Goal: Obtain resource: Download file/media

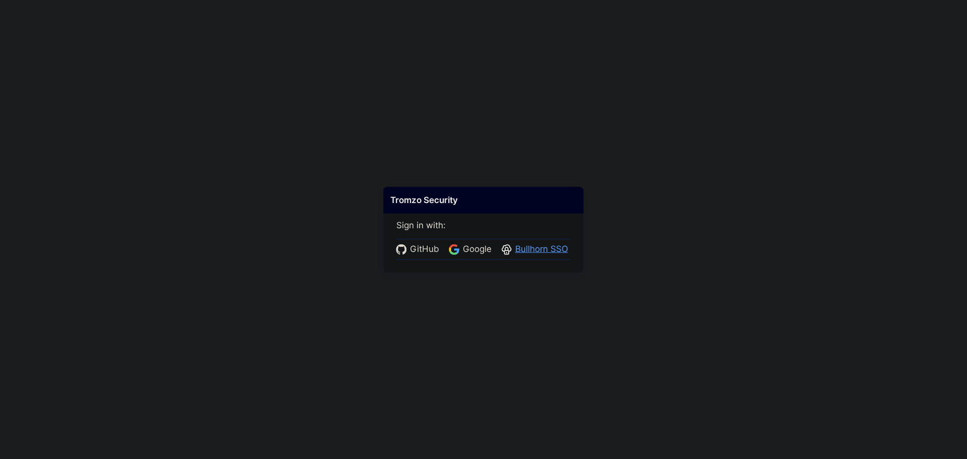
click at [533, 249] on span "Bullhorn SSO" at bounding box center [541, 249] width 59 height 13
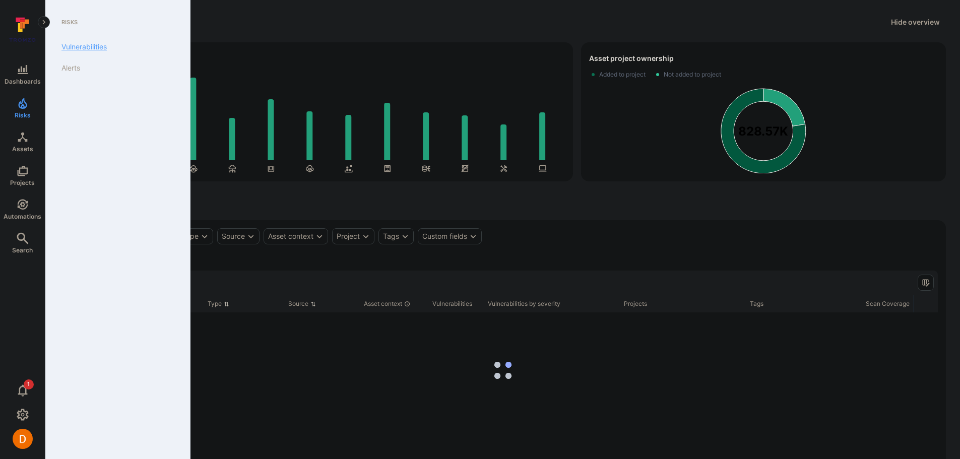
click at [77, 49] on link "Vulnerabilities" at bounding box center [115, 46] width 124 height 21
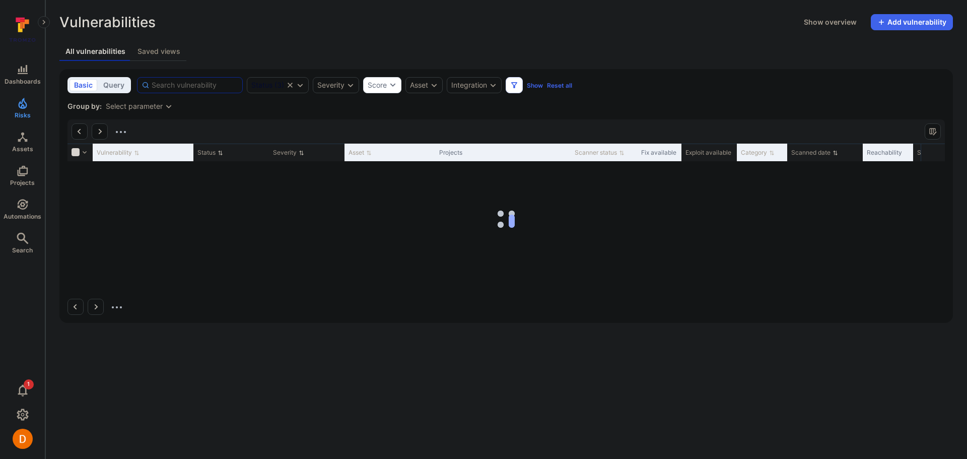
click at [180, 83] on input at bounding box center [195, 85] width 87 height 10
paste input "CVE-2024-43461"
type input "CVE-2024-43461"
click at [246, 39] on div "Vulnerabilities Show overview Add vulnerability Unresolved vulnerabilities Days…" at bounding box center [506, 168] width 922 height 337
click at [299, 81] on icon "Expand dropdown" at bounding box center [300, 85] width 8 height 8
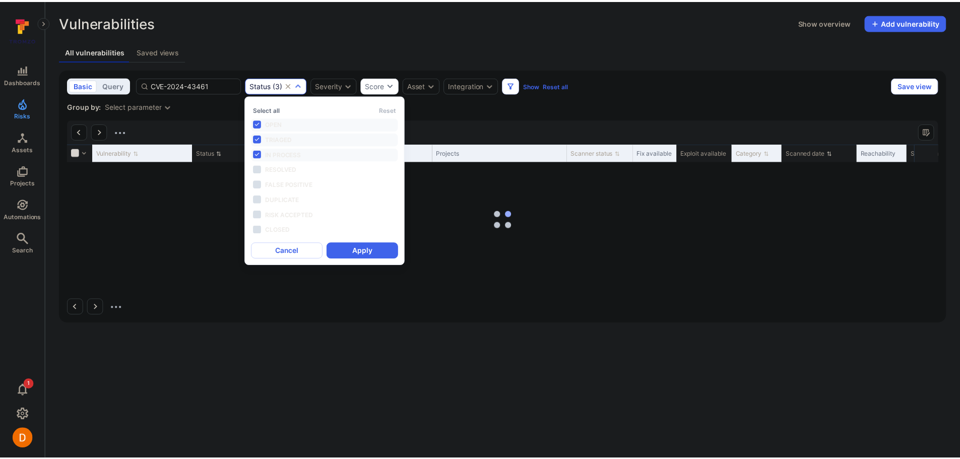
scroll to position [8, 0]
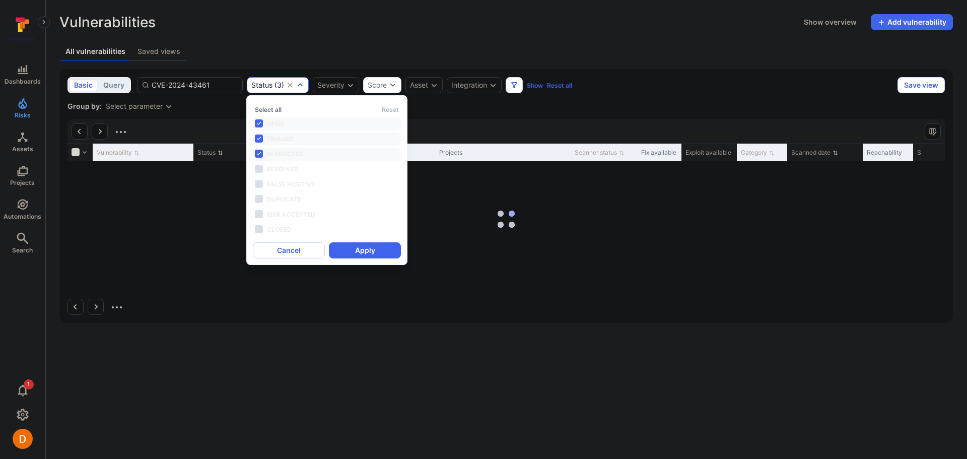
click at [331, 30] on div "Vulnerabilities Show overview Add vulnerability" at bounding box center [506, 22] width 894 height 16
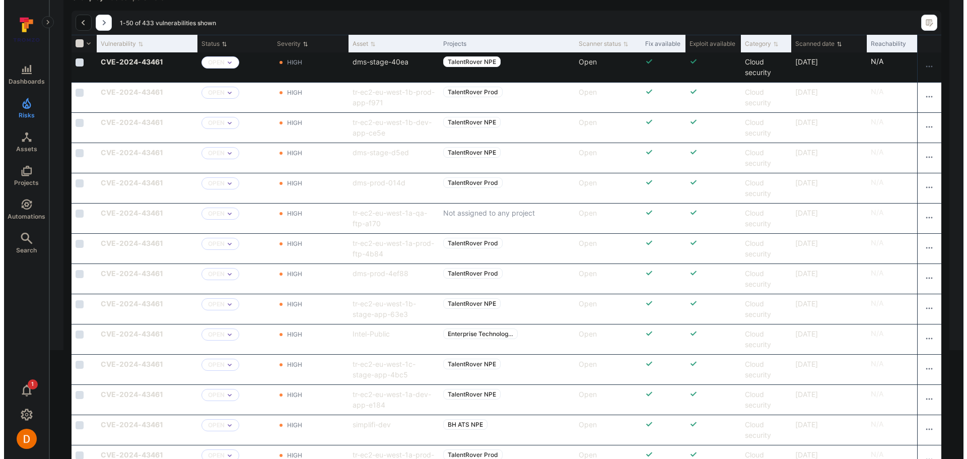
scroll to position [0, 0]
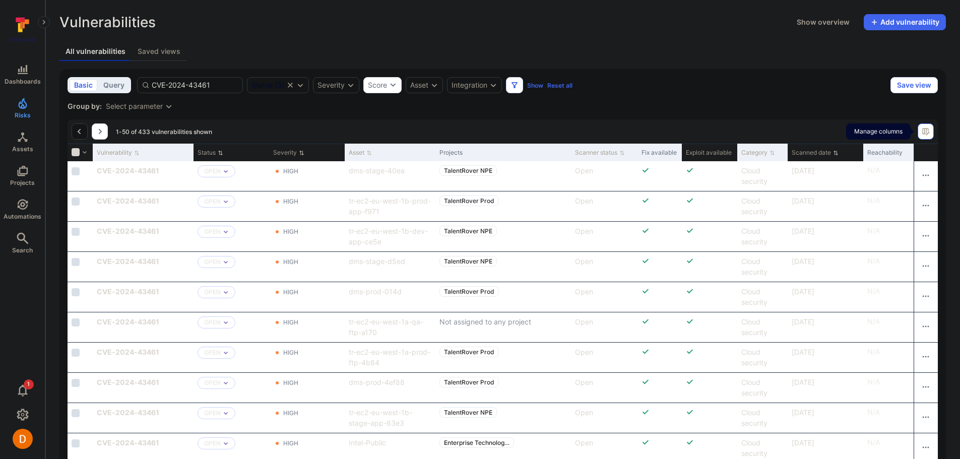
click at [929, 131] on icon "Manage columns" at bounding box center [926, 131] width 8 height 8
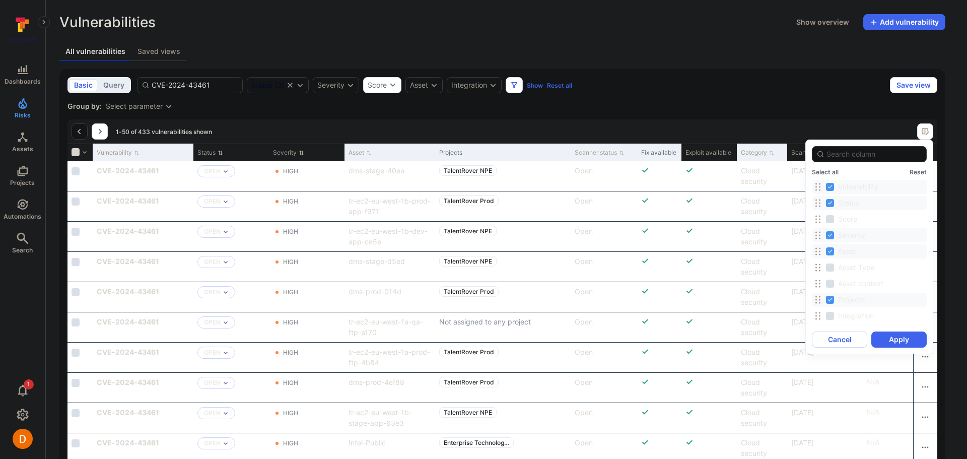
click at [826, 203] on input "Status" at bounding box center [830, 203] width 8 height 8
checkbox input "false"
click at [828, 235] on input "Severity" at bounding box center [830, 235] width 8 height 8
checkbox input "false"
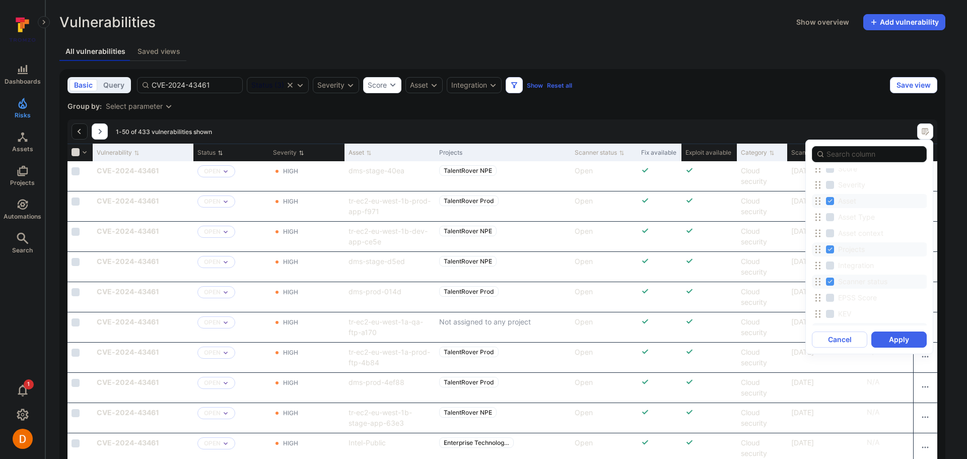
click at [829, 282] on input "Scanner status" at bounding box center [830, 282] width 8 height 8
checkbox input "false"
click at [828, 231] on input "Fix available" at bounding box center [830, 229] width 8 height 8
checkbox input "false"
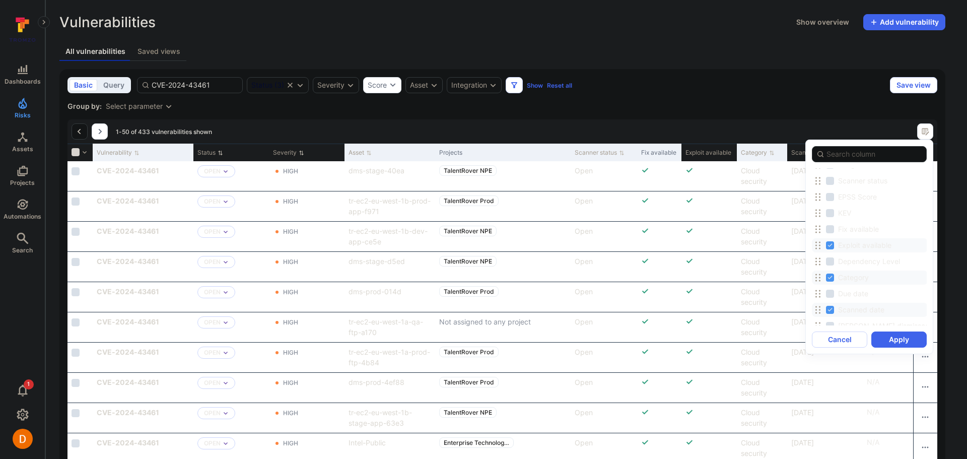
click at [829, 241] on label "Exploit available" at bounding box center [860, 245] width 68 height 12
click at [829, 241] on input "Exploit available" at bounding box center [830, 245] width 8 height 8
checkbox input "false"
click at [830, 277] on input "Category" at bounding box center [830, 278] width 8 height 8
checkbox input "false"
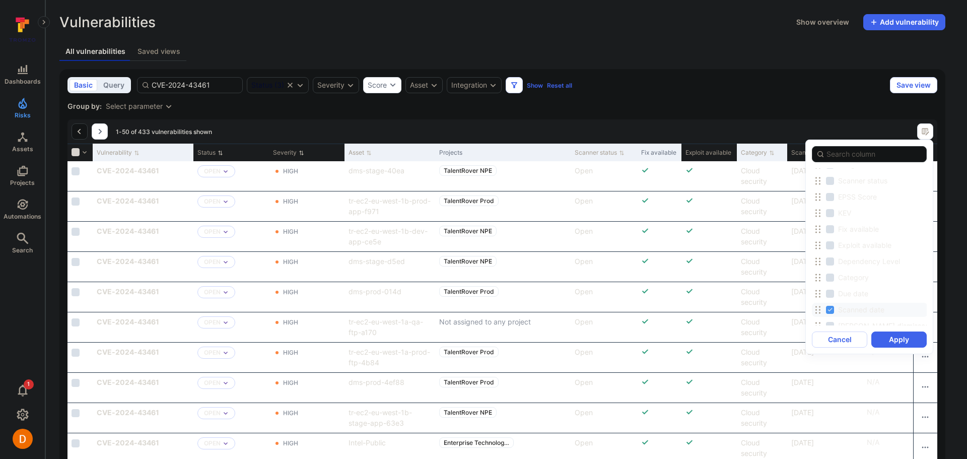
click at [831, 308] on input "Scanned date" at bounding box center [830, 310] width 8 height 8
click at [830, 257] on input "Scanned date" at bounding box center [830, 259] width 8 height 8
checkbox input "true"
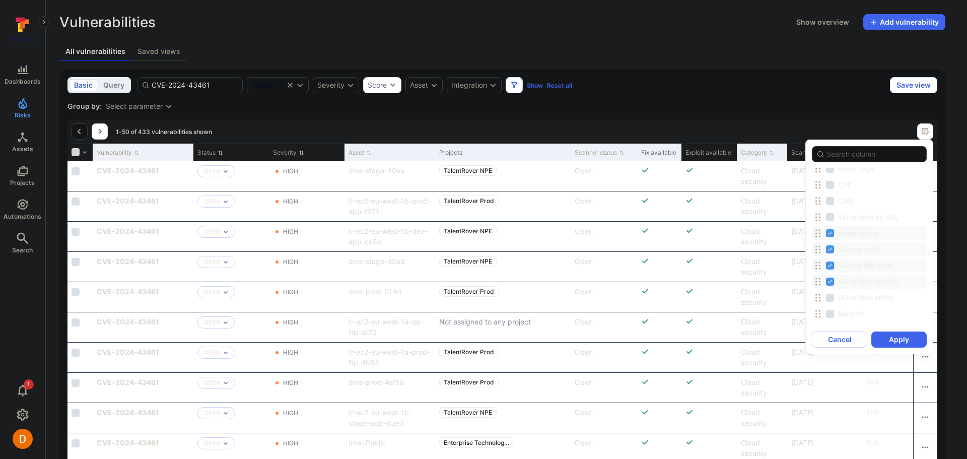
click at [828, 235] on input "Reachability" at bounding box center [830, 233] width 8 height 8
checkbox input "false"
click at [828, 248] on input "Source path" at bounding box center [830, 249] width 8 height 8
checkbox input "false"
click at [828, 266] on input "Source filename" at bounding box center [830, 266] width 8 height 8
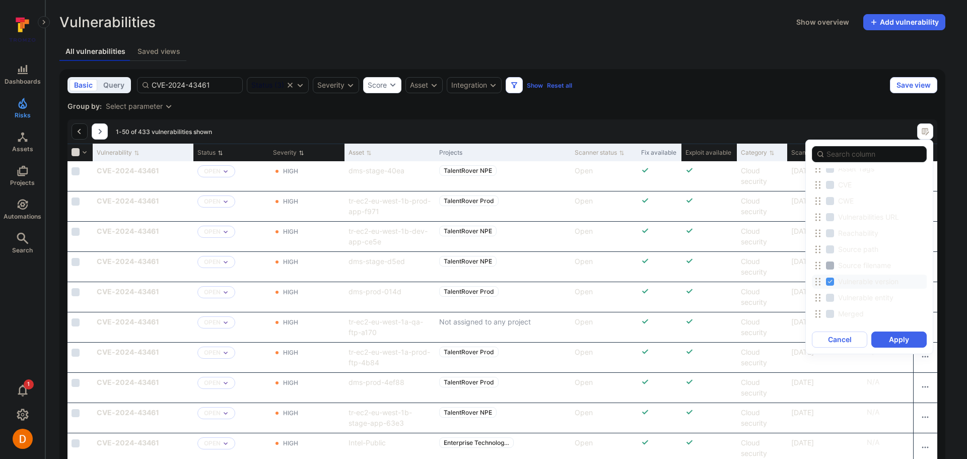
click at [828, 266] on input "Source filename" at bounding box center [830, 266] width 8 height 8
checkbox input "true"
click at [832, 193] on input "vuln_bh_status" at bounding box center [830, 193] width 8 height 8
checkbox input "false"
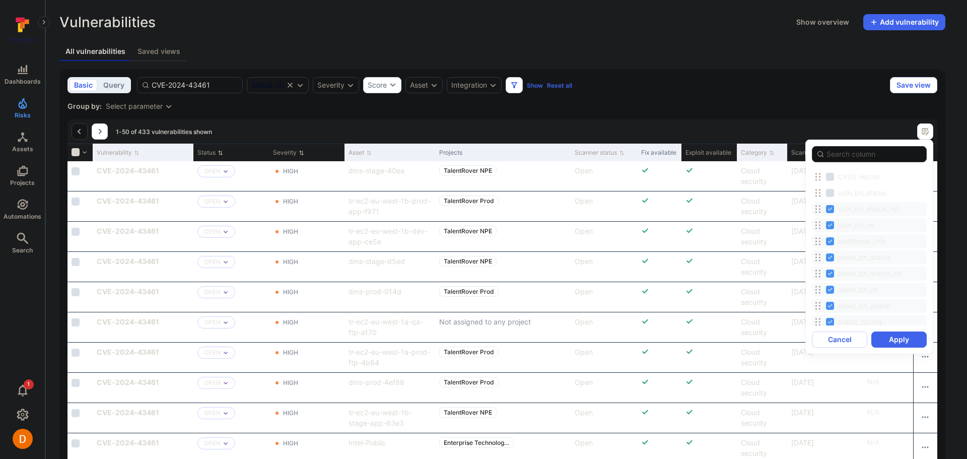
click at [833, 213] on input "vuln_bh_status_ref" at bounding box center [830, 209] width 8 height 8
checkbox input "false"
click at [833, 227] on input "vuln_bh_os" at bounding box center [830, 225] width 8 height 8
checkbox input "false"
click at [833, 241] on input "additional_info" at bounding box center [830, 241] width 8 height 8
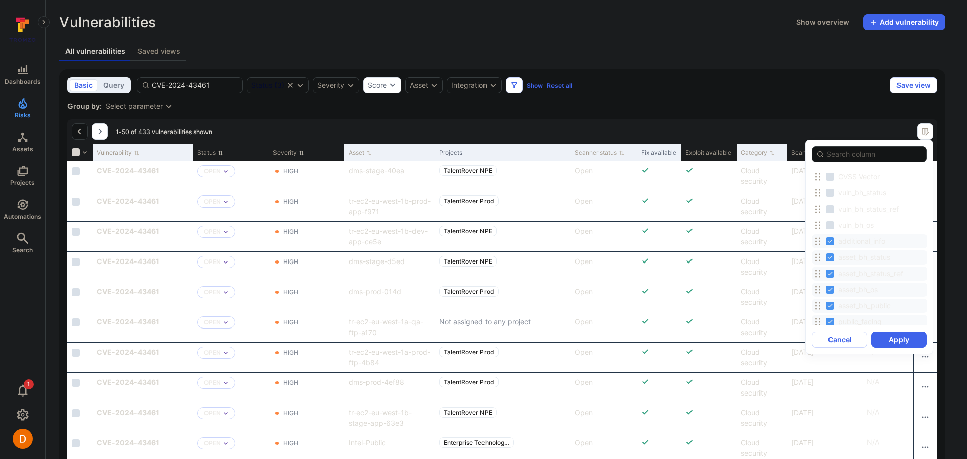
checkbox input "false"
click at [833, 256] on input "asset_bh_status" at bounding box center [830, 257] width 8 height 8
checkbox input "false"
click at [833, 272] on input "asset_bh_status_ref" at bounding box center [830, 274] width 8 height 8
checkbox input "false"
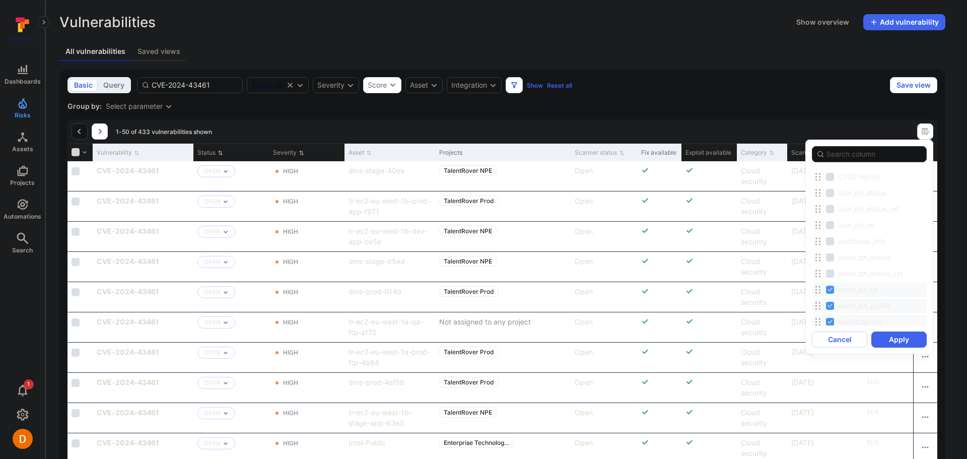
click at [831, 288] on input "asset_bh_os" at bounding box center [830, 290] width 8 height 8
checkbox input "false"
click at [829, 305] on input "asset_bh_public" at bounding box center [830, 306] width 8 height 8
checkbox input "false"
click at [829, 319] on input "public_facing" at bounding box center [830, 322] width 8 height 8
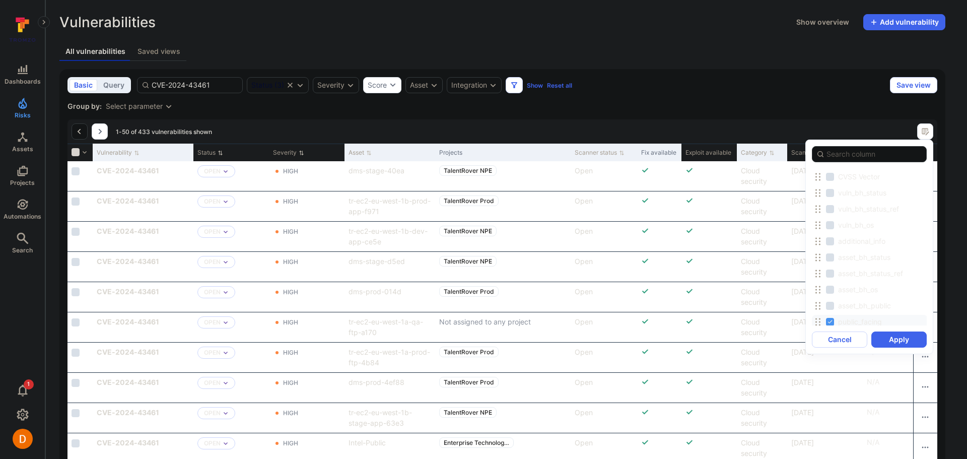
checkbox input "false"
click at [829, 186] on input "wiz_asset_tag_github_sha" at bounding box center [830, 187] width 8 height 8
checkbox input "false"
click at [829, 204] on input "wiz_asset_tag_github_ref" at bounding box center [830, 203] width 8 height 8
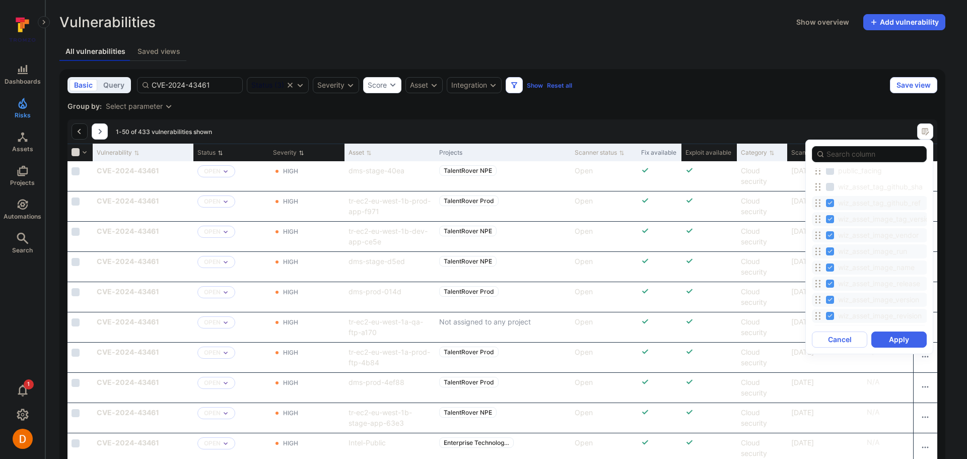
checkbox input "false"
click at [830, 219] on input "wiz_asset_image_tag_version" at bounding box center [830, 219] width 8 height 8
checkbox input "false"
click at [830, 231] on input "wiz_asset_image_vendor" at bounding box center [830, 235] width 8 height 8
checkbox input "false"
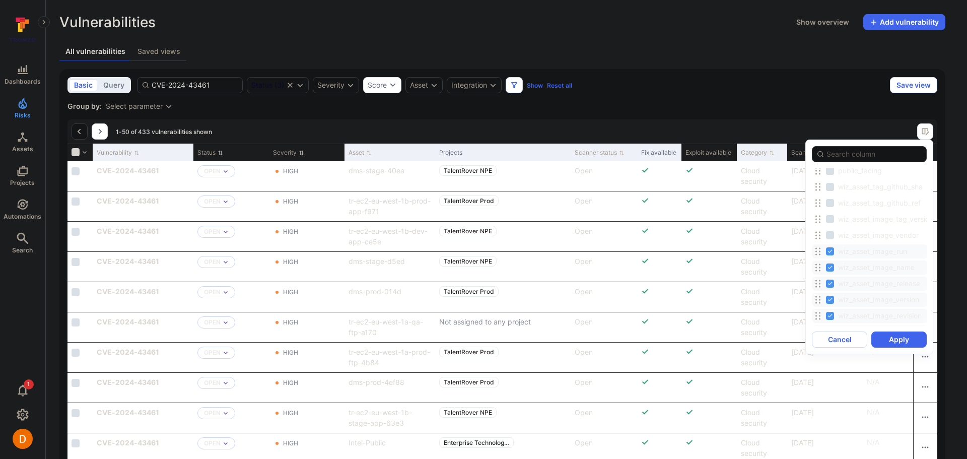
click at [830, 249] on input "wiz_asset_image_run" at bounding box center [830, 251] width 8 height 8
checkbox input "false"
click at [830, 270] on input "wiz_asset_image_name" at bounding box center [830, 268] width 8 height 8
checkbox input "false"
click at [830, 285] on input "wiz_asset_image_release" at bounding box center [830, 284] width 8 height 8
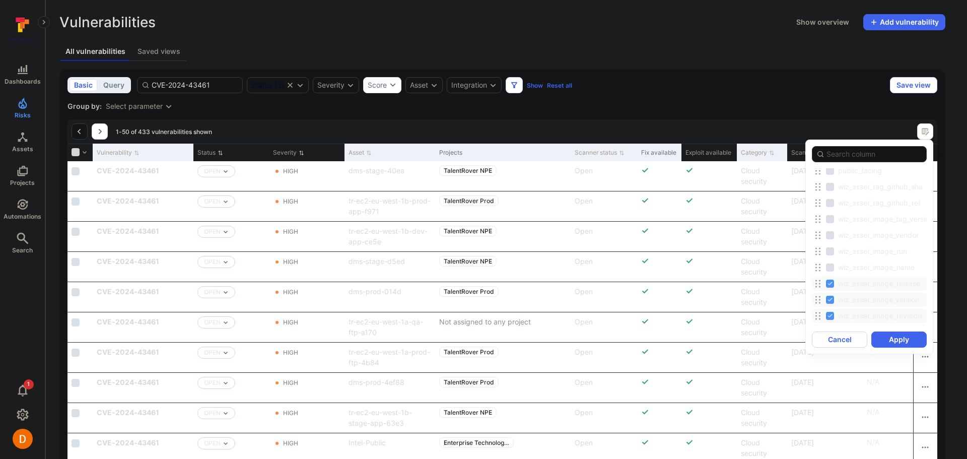
checkbox input "false"
click at [830, 300] on input "wiz_asset_image_version" at bounding box center [830, 300] width 8 height 8
checkbox input "false"
click at [829, 314] on input "wiz_asset_image_revision" at bounding box center [830, 316] width 8 height 8
checkbox input "false"
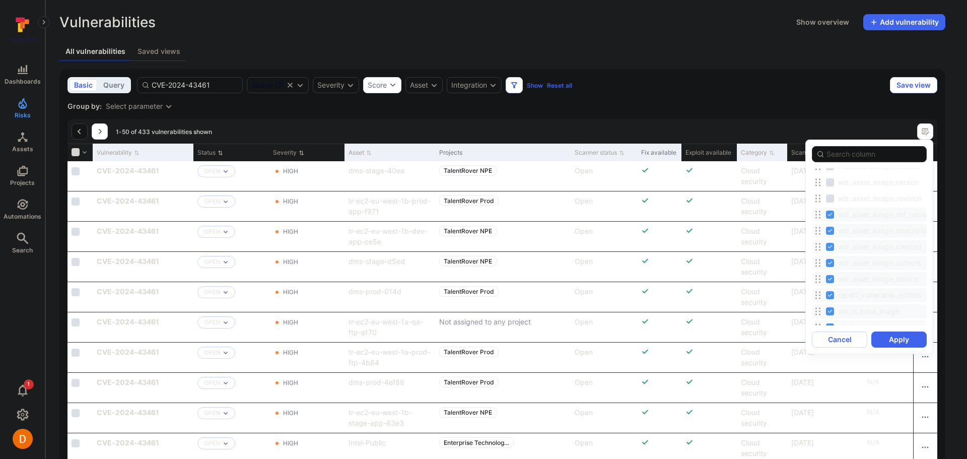
scroll to position [907, 0]
click at [830, 229] on input "wiz_asset_image_ref_name" at bounding box center [830, 231] width 8 height 8
checkbox input "false"
click at [830, 247] on input "wiz_asset_image_description" at bounding box center [830, 247] width 8 height 8
checkbox input "false"
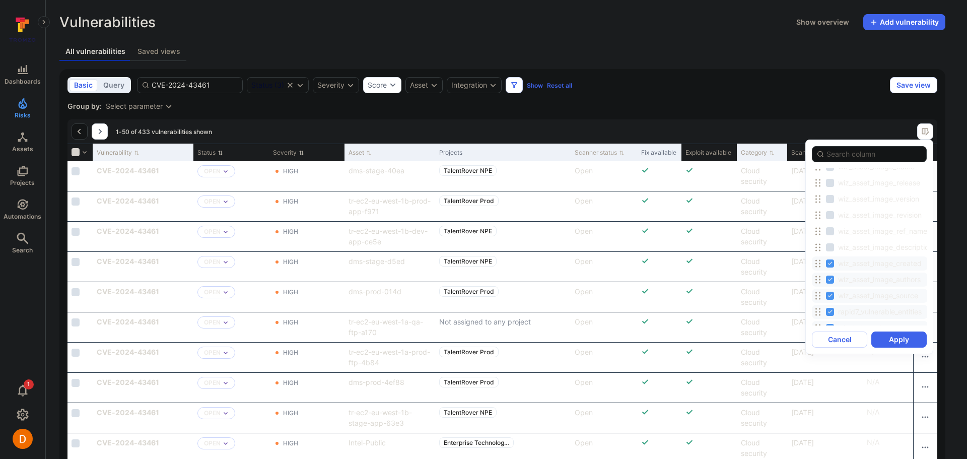
click at [831, 263] on input "wiz_asset_image_created" at bounding box center [830, 264] width 8 height 8
checkbox input "false"
click at [831, 278] on input "wiz_asset_image_authors" at bounding box center [830, 280] width 8 height 8
checkbox input "false"
click at [831, 294] on input "wiz_asset_image_source" at bounding box center [830, 296] width 8 height 8
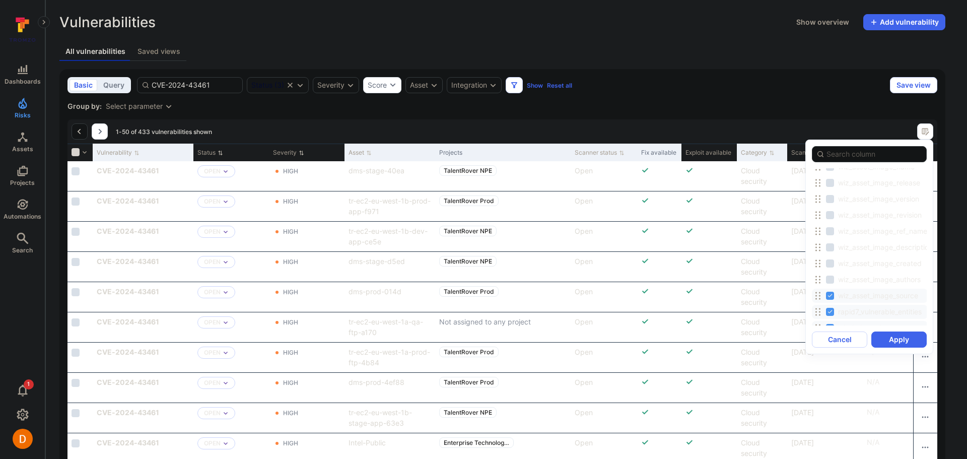
checkbox input "false"
click at [831, 309] on input "rapid7_vulnerable_entities" at bounding box center [830, 312] width 8 height 8
checkbox input "false"
click at [831, 227] on input "wiz_is_base_image" at bounding box center [830, 227] width 8 height 8
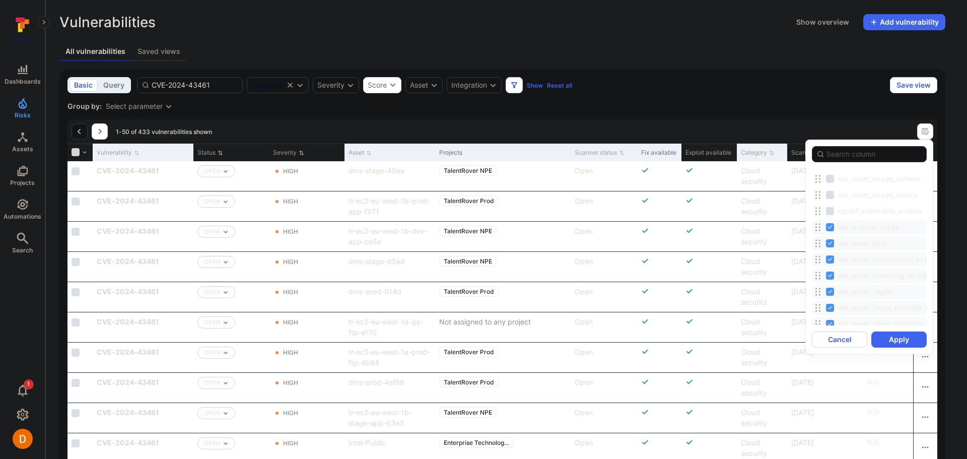
checkbox input "false"
click at [832, 244] on input "wiz_issue_type" at bounding box center [830, 243] width 8 height 8
checkbox input "false"
click at [832, 256] on input "wiz_asset_subscription_external_id" at bounding box center [830, 259] width 8 height 8
checkbox input "false"
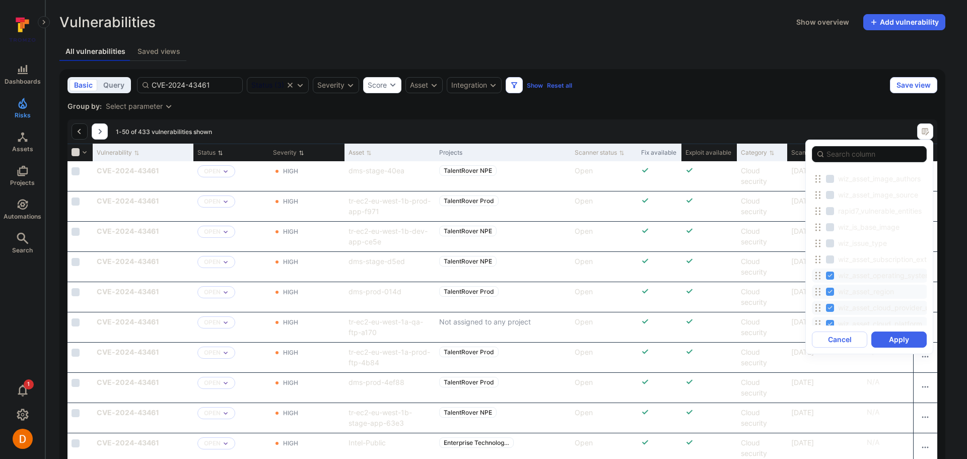
click at [831, 276] on input "wiz_asset_operating_system" at bounding box center [830, 276] width 8 height 8
checkbox input "false"
click at [831, 290] on input "wiz_asset_region" at bounding box center [830, 292] width 8 height 8
checkbox input "false"
click at [833, 306] on input "wiz_asset_cloud_provider_url" at bounding box center [830, 308] width 8 height 8
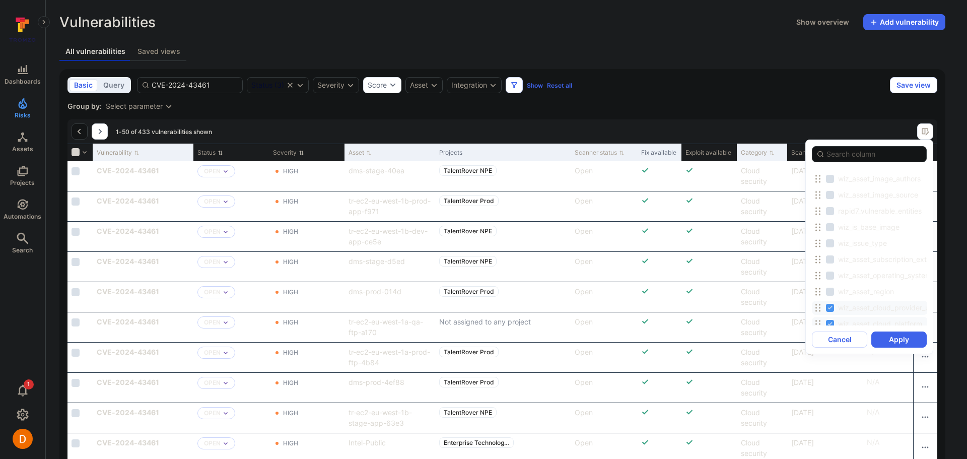
checkbox input "false"
click at [828, 221] on input "wiz_asset_cloud_platform" at bounding box center [830, 223] width 8 height 8
checkbox input "false"
click at [828, 240] on input "location_path" at bounding box center [830, 239] width 8 height 8
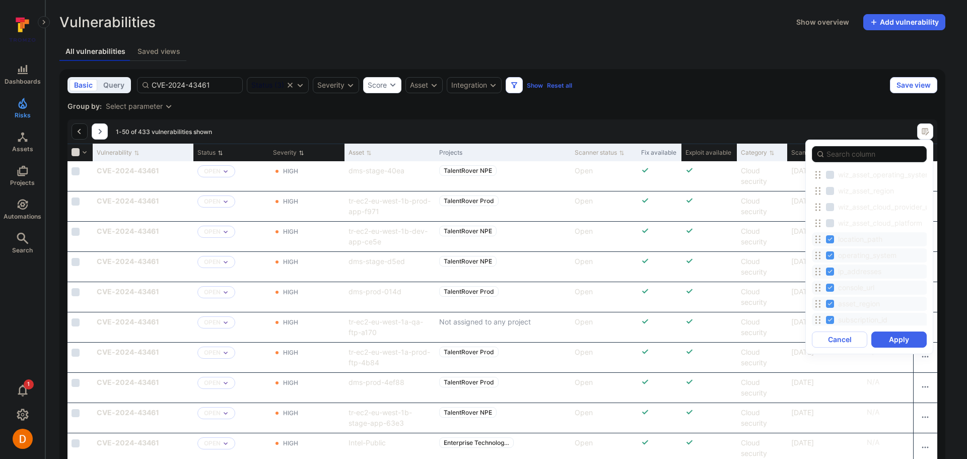
checkbox input "false"
click at [827, 290] on input "console_url" at bounding box center [830, 288] width 8 height 8
checkbox input "false"
click at [827, 302] on input "asset_region" at bounding box center [830, 304] width 8 height 8
checkbox input "false"
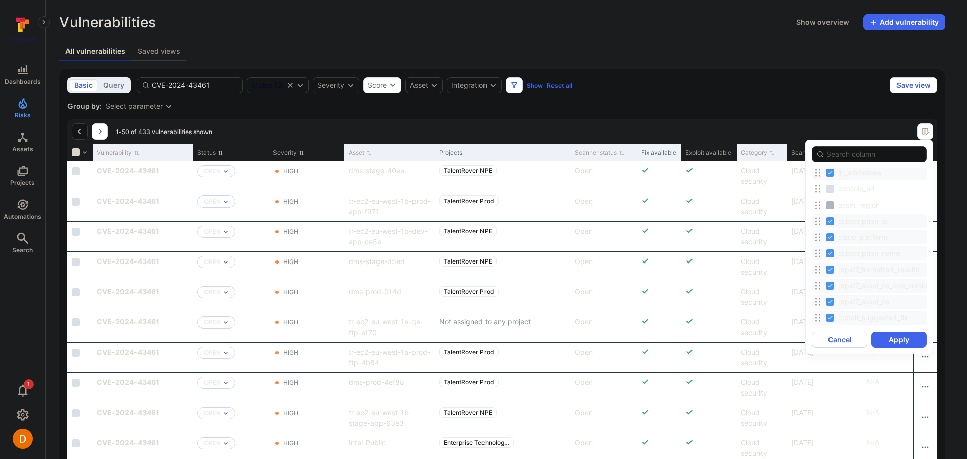
scroll to position [1209, 0]
click at [829, 220] on input "subscription_id" at bounding box center [830, 219] width 8 height 8
checkbox input "false"
click at [829, 234] on input "cloud_platform" at bounding box center [830, 235] width 8 height 8
checkbox input "false"
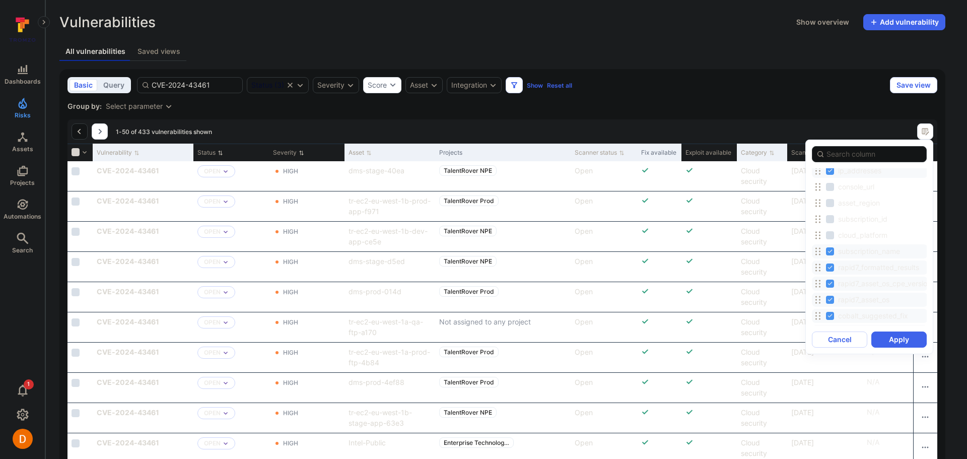
click at [829, 249] on input "subscription_name" at bounding box center [830, 251] width 8 height 8
checkbox input "false"
click at [829, 263] on label "rapid7_formatted_results" at bounding box center [873, 268] width 95 height 12
click at [829, 264] on input "rapid7_formatted_results" at bounding box center [830, 268] width 8 height 8
checkbox input "false"
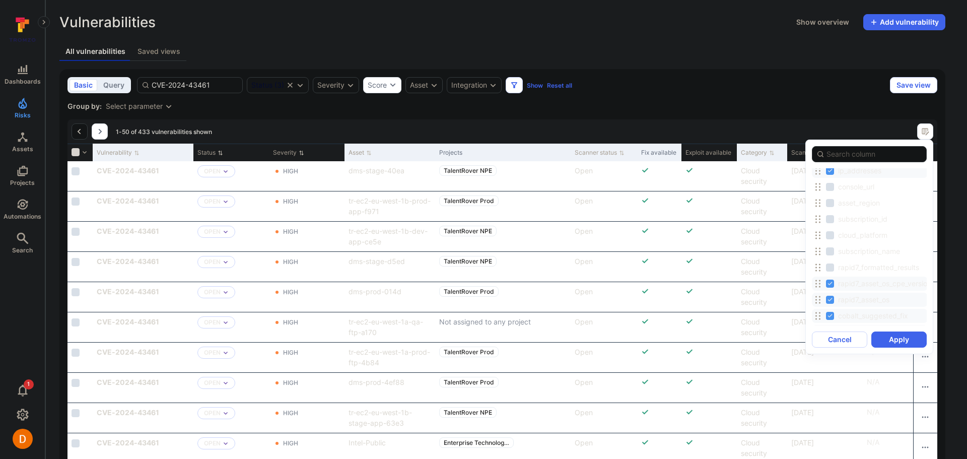
click at [829, 281] on input "rapid7_asset_os_cpe_version" at bounding box center [830, 284] width 8 height 8
checkbox input "false"
click at [829, 301] on input "rapid7_asset_os" at bounding box center [830, 300] width 8 height 8
checkbox input "false"
click at [829, 317] on input "cobalt_suggested_fix" at bounding box center [830, 316] width 8 height 8
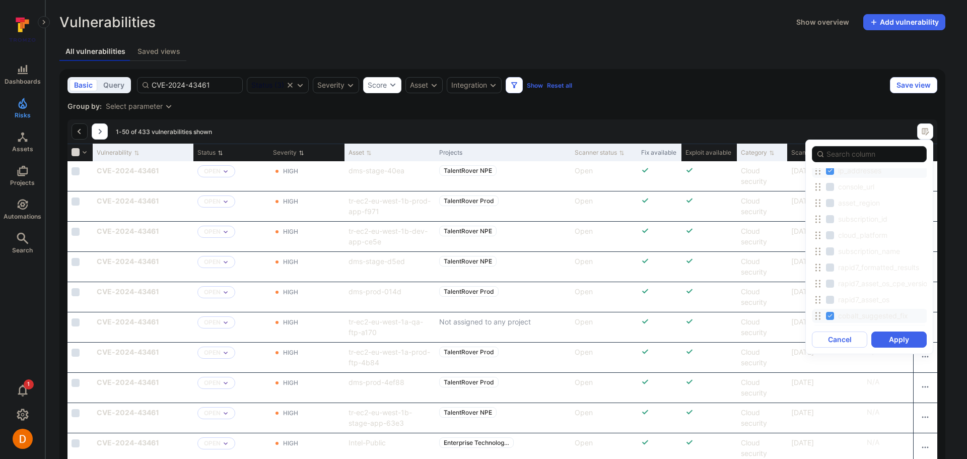
checkbox input "false"
click at [830, 234] on input "rapid7_results" at bounding box center [830, 231] width 8 height 8
checkbox input "false"
click at [830, 246] on input "rapid7_asset_os_version" at bounding box center [830, 247] width 8 height 8
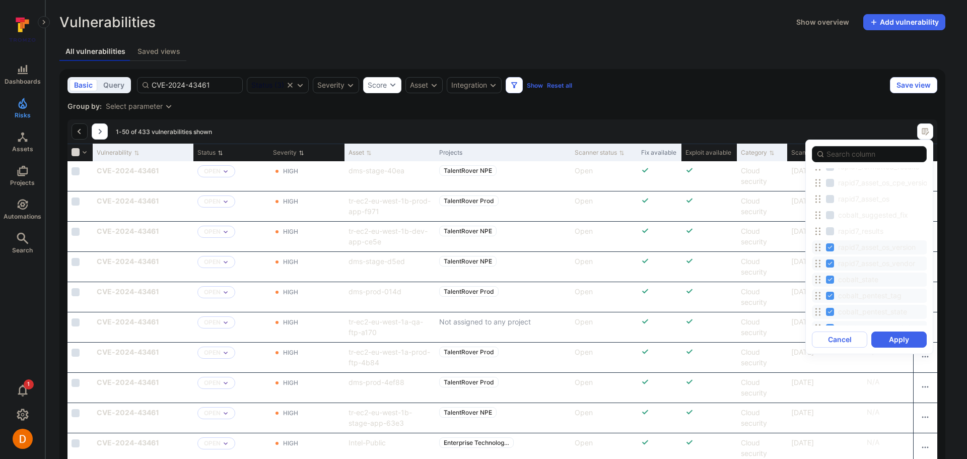
checkbox input "false"
click at [830, 260] on input "rapid7_asset_os_vendor" at bounding box center [830, 264] width 8 height 8
checkbox input "false"
click at [830, 278] on input "cobalt_state" at bounding box center [830, 280] width 8 height 8
checkbox input "false"
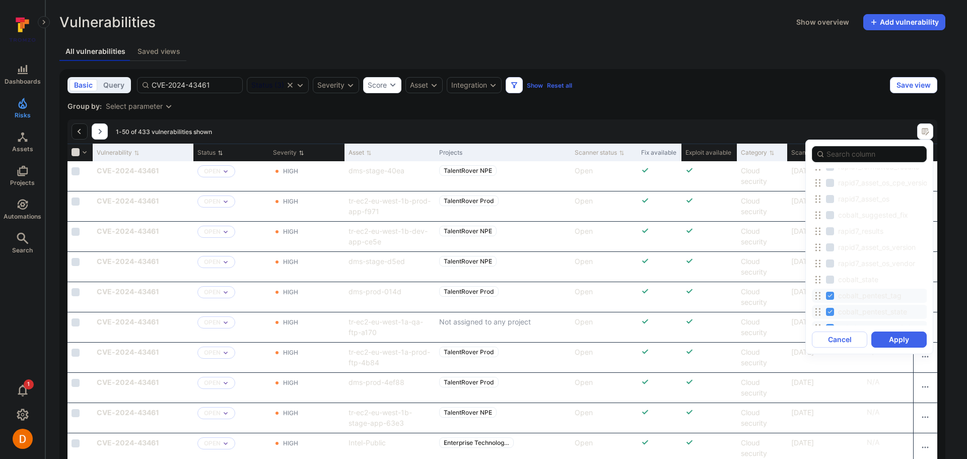
click at [829, 289] on div "cobalt_pentest_tag" at bounding box center [870, 296] width 116 height 14
click at [829, 292] on input "cobalt_pentest_tag" at bounding box center [830, 296] width 8 height 8
checkbox input "false"
click at [829, 312] on input "cobalt_pentest_state" at bounding box center [830, 312] width 8 height 8
checkbox input "false"
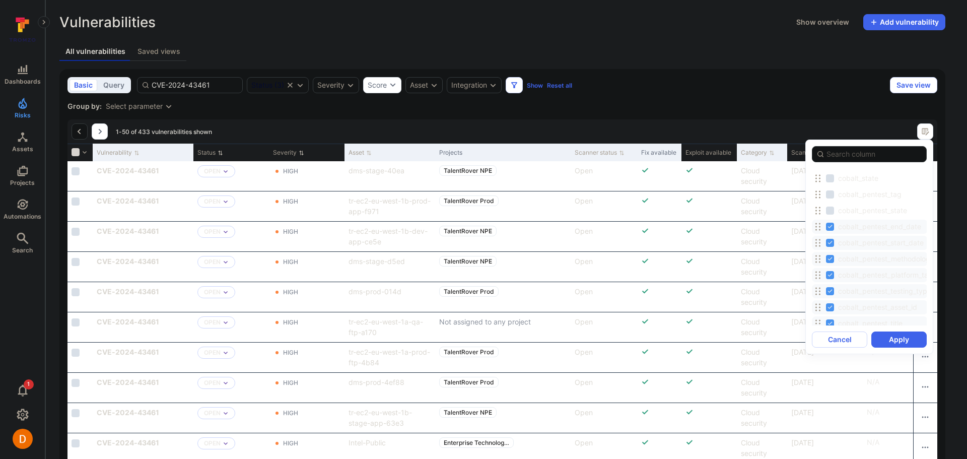
scroll to position [1411, 0]
click at [832, 232] on label "cobalt_pentest_end_date" at bounding box center [874, 227] width 97 height 12
click at [832, 231] on input "cobalt_pentest_end_date" at bounding box center [830, 227] width 8 height 8
checkbox input "false"
click at [832, 246] on input "cobalt_pentest_start_date" at bounding box center [830, 243] width 8 height 8
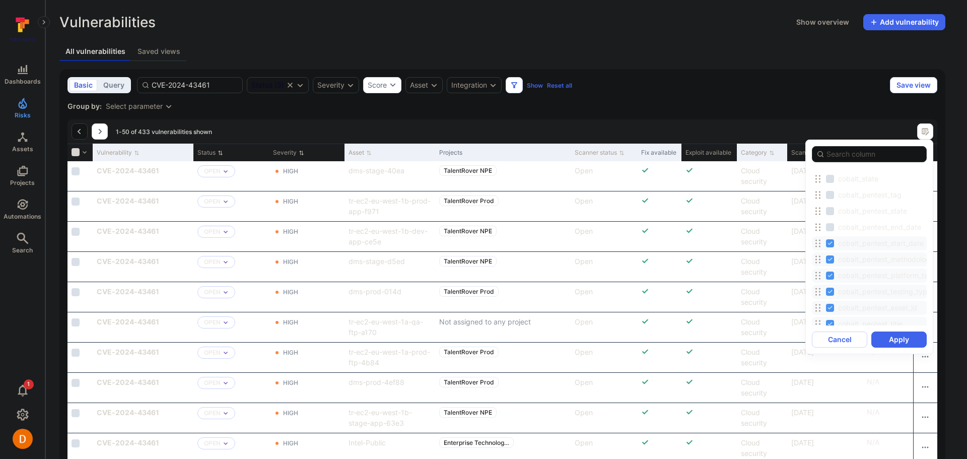
checkbox input "false"
click at [832, 255] on input "cobalt_pentest_methodology" at bounding box center [830, 259] width 8 height 8
checkbox input "false"
click at [831, 274] on input "cobalt_pentest_platform_tags" at bounding box center [830, 276] width 8 height 8
checkbox input "false"
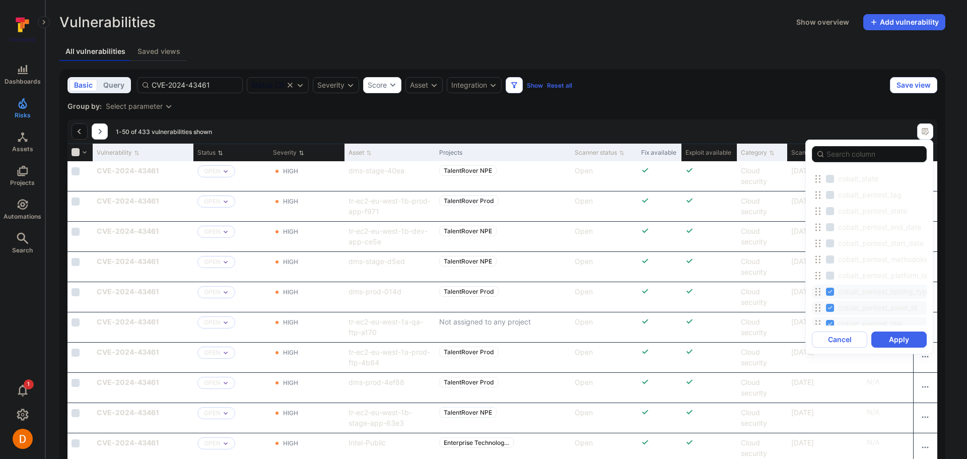
click at [830, 293] on input "cobalt_pentest_testing_type" at bounding box center [830, 292] width 8 height 8
checkbox input "false"
click at [829, 306] on input "cobalt_pentest_asset_id" at bounding box center [830, 308] width 8 height 8
checkbox input "false"
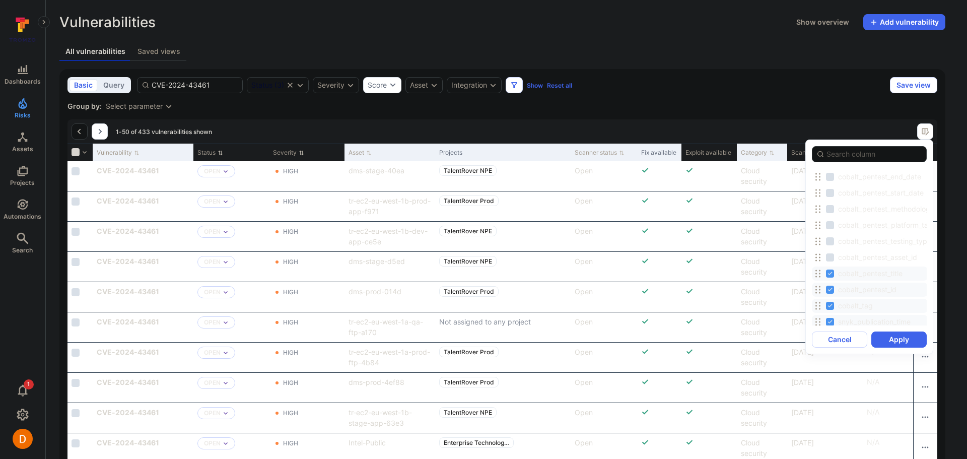
click at [831, 277] on input "cobalt_pentest_title" at bounding box center [830, 274] width 8 height 8
checkbox input "false"
click at [829, 296] on div "cobalt_pentest_id" at bounding box center [870, 290] width 116 height 14
click at [829, 293] on input "cobalt_pentest_id" at bounding box center [830, 290] width 8 height 8
checkbox input "false"
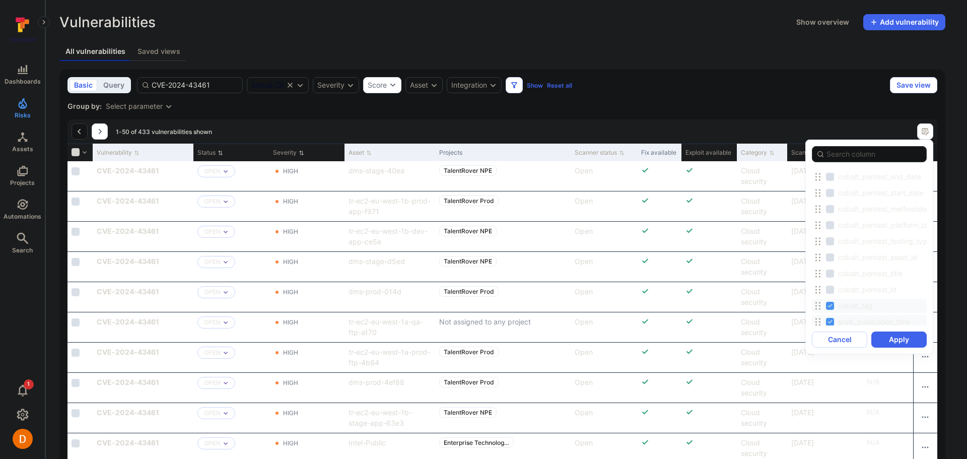
click at [829, 303] on input "cobalt_tag" at bounding box center [830, 306] width 8 height 8
checkbox input "false"
click at [831, 220] on input "snyk_publication_time" at bounding box center [830, 221] width 8 height 8
checkbox input "false"
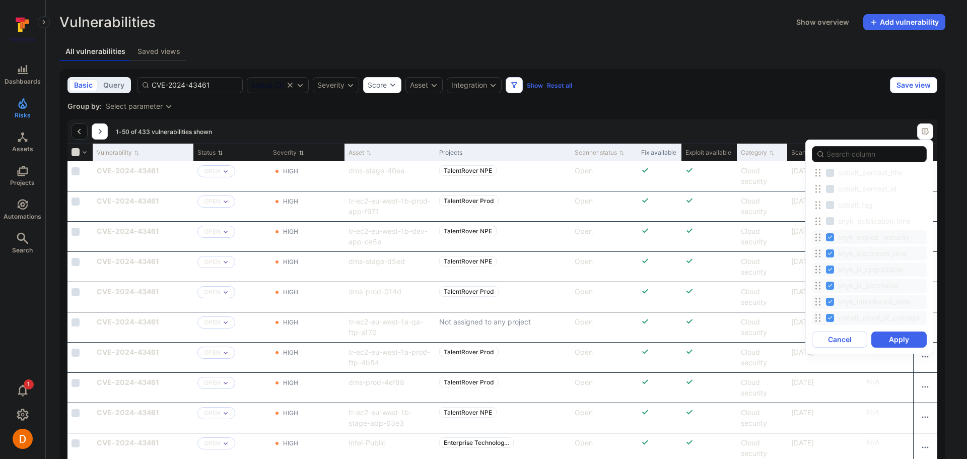
click at [831, 240] on input "snyk_exploit_maturity" at bounding box center [830, 237] width 8 height 8
checkbox input "false"
click at [830, 259] on label "snyk_disclosure_time" at bounding box center [867, 253] width 83 height 12
click at [830, 257] on input "snyk_disclosure_time" at bounding box center [830, 253] width 8 height 8
checkbox input "false"
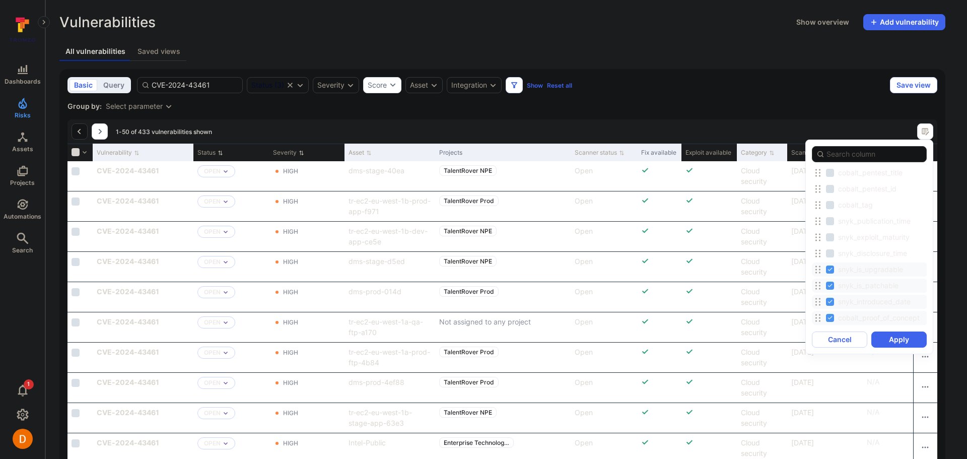
click at [830, 270] on input "snyk_is_upgradable" at bounding box center [830, 270] width 8 height 8
checkbox input "false"
click at [829, 283] on input "snyk_is_patchable" at bounding box center [830, 286] width 8 height 8
checkbox input "false"
click at [829, 299] on input "snyk_introduced_date" at bounding box center [830, 302] width 8 height 8
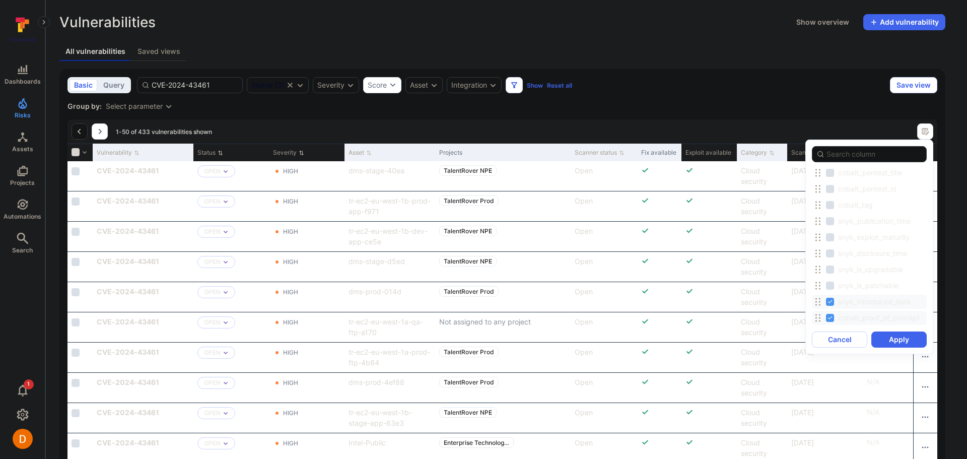
checkbox input "false"
click at [829, 314] on input "cobalt_proof_of_concept" at bounding box center [830, 318] width 8 height 8
checkbox input "false"
click at [830, 237] on input "cobalt_type_category" at bounding box center [830, 233] width 8 height 8
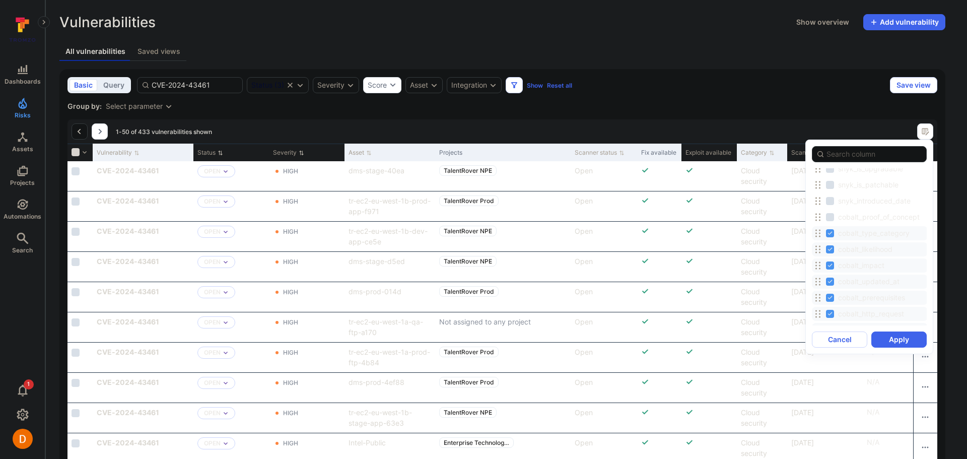
checkbox input "false"
click at [830, 250] on input "cobalt_likelihood" at bounding box center [830, 249] width 8 height 8
checkbox input "false"
click at [830, 264] on input "cobalt_impact" at bounding box center [830, 266] width 8 height 8
checkbox input "false"
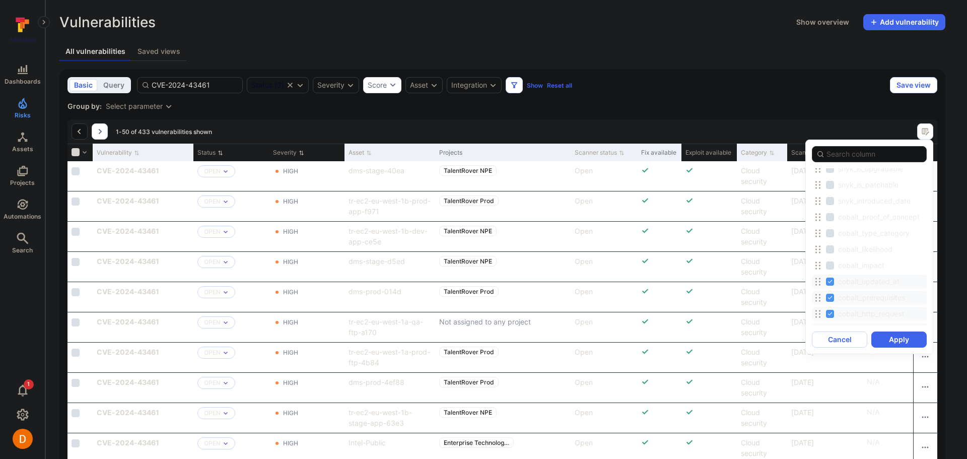
click at [829, 284] on input "cobalt_updated_at" at bounding box center [830, 282] width 8 height 8
checkbox input "false"
click at [828, 303] on label "cobalt_prerequisites" at bounding box center [866, 298] width 81 height 12
click at [828, 302] on input "cobalt_prerequisites" at bounding box center [830, 298] width 8 height 8
checkbox input "false"
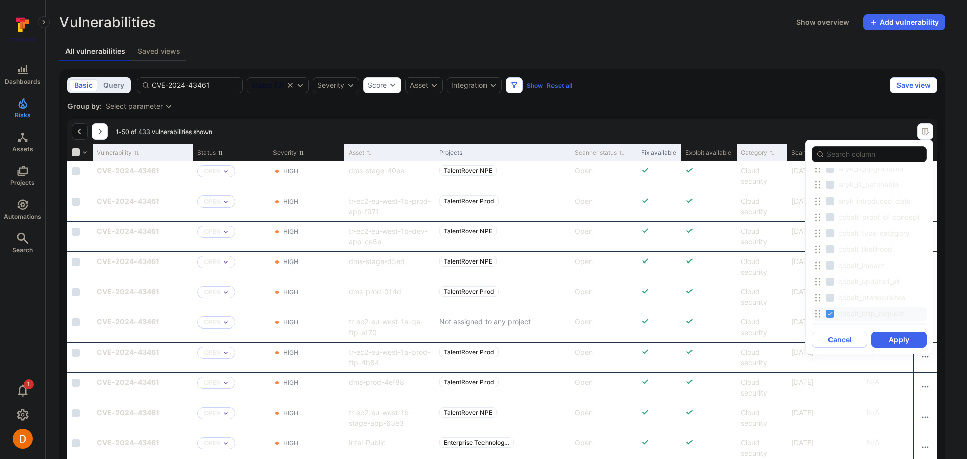
click at [827, 324] on div "cobalt_severity_justification" at bounding box center [870, 330] width 116 height 14
click at [828, 311] on input "cobalt_http_request" at bounding box center [830, 314] width 8 height 8
checkbox input "false"
click at [833, 228] on input "cobalt_severity_justification" at bounding box center [830, 229] width 8 height 8
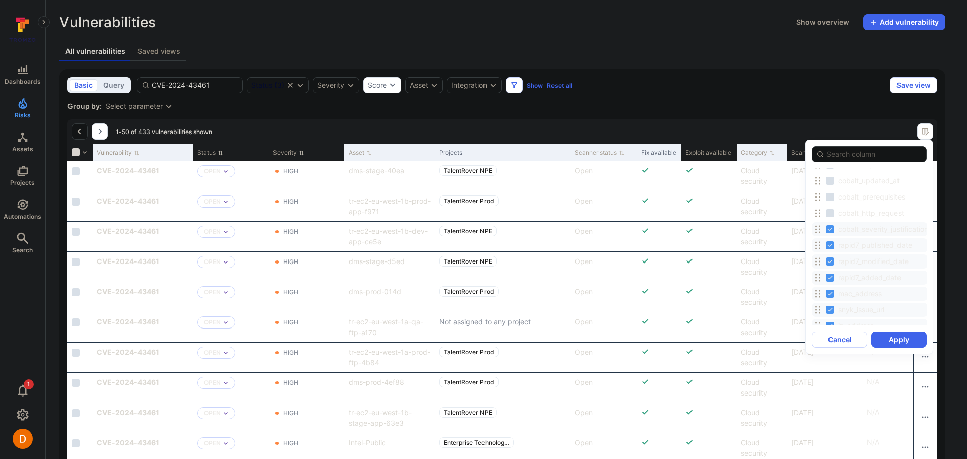
checkbox input "false"
click at [832, 243] on input "rapid7_published_date" at bounding box center [830, 245] width 8 height 8
checkbox input "false"
click at [830, 261] on input "rapid7_modified_date" at bounding box center [830, 261] width 8 height 8
checkbox input "false"
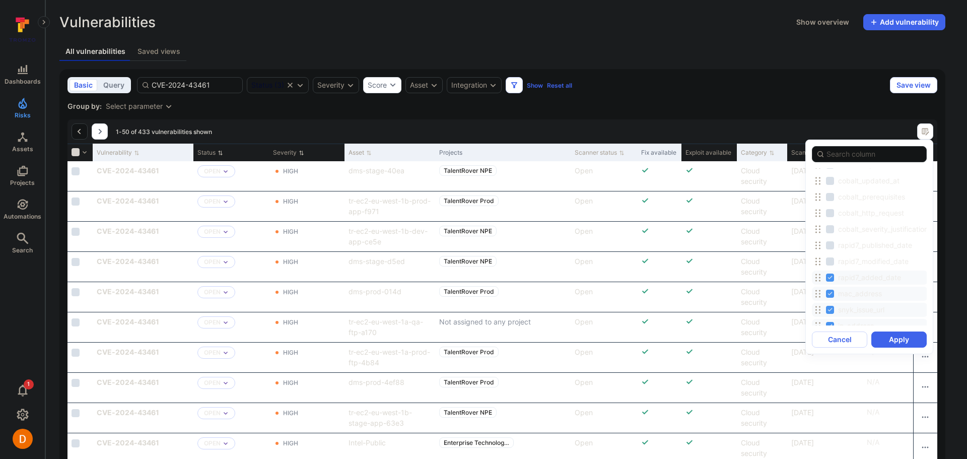
click at [827, 277] on input "rapid7_added_date" at bounding box center [830, 278] width 8 height 8
checkbox input "false"
click at [827, 291] on input "mac_address" at bounding box center [830, 294] width 8 height 8
checkbox input "false"
click at [828, 307] on input "snyk_issue_url" at bounding box center [830, 310] width 8 height 8
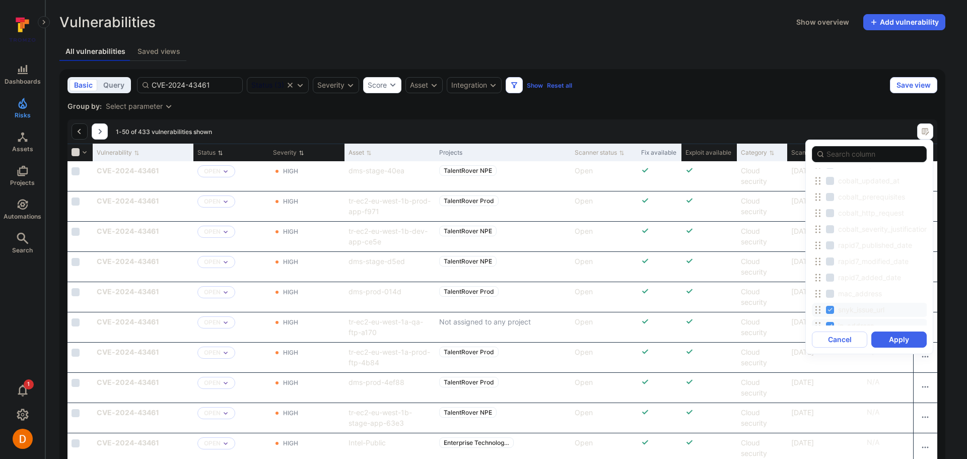
checkbox input "false"
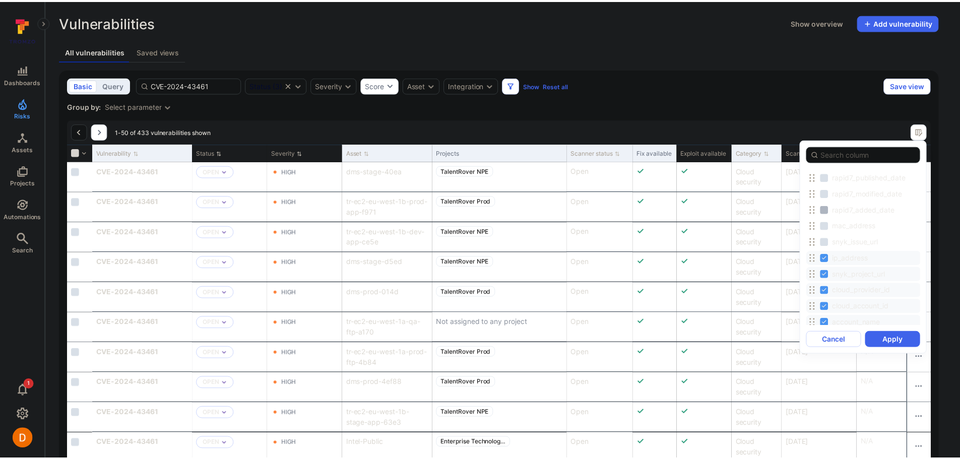
scroll to position [1836, 0]
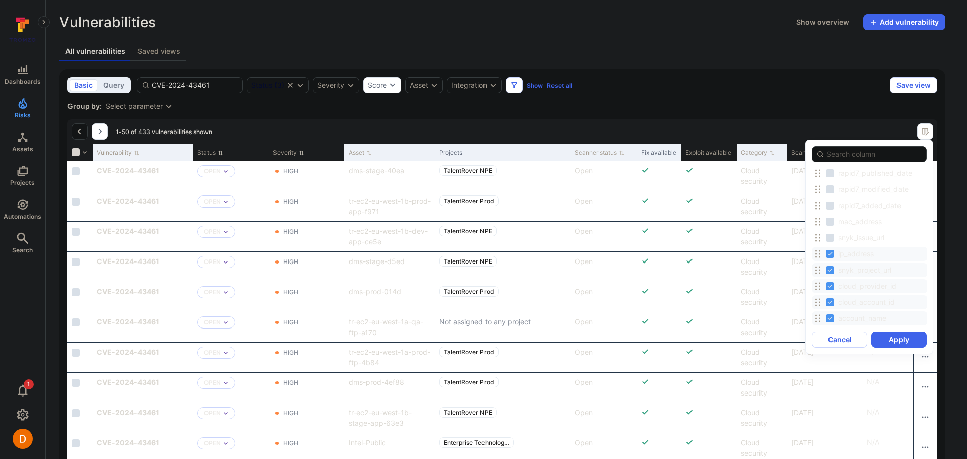
click at [832, 271] on input "snyk_project_url" at bounding box center [830, 270] width 8 height 8
checkbox input "false"
click at [832, 289] on input "cloud_provider_id" at bounding box center [830, 286] width 8 height 8
checkbox input "false"
click at [830, 306] on label "cloud_account_id" at bounding box center [861, 302] width 71 height 12
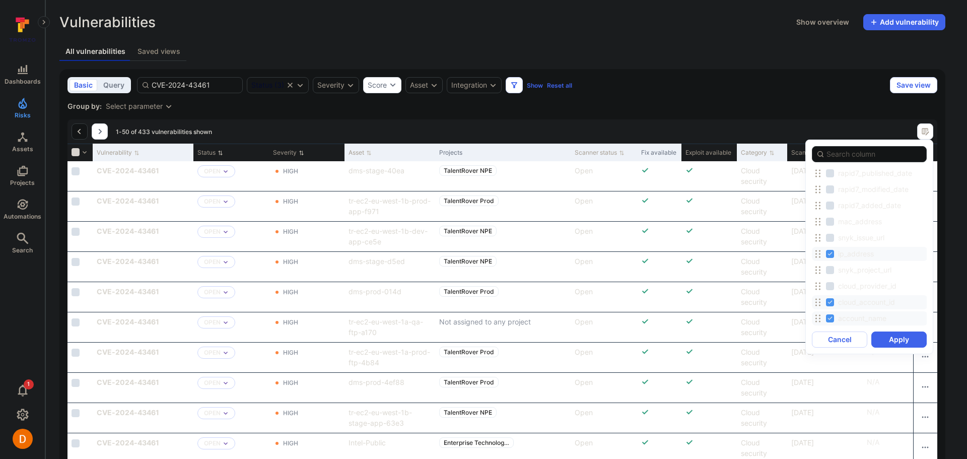
click at [830, 306] on input "cloud_account_id" at bounding box center [830, 302] width 8 height 8
checkbox input "false"
click at [830, 319] on input "account_name" at bounding box center [830, 318] width 8 height 8
click at [840, 316] on span "account_name" at bounding box center [862, 318] width 48 height 10
click at [834, 316] on input "account_name" at bounding box center [830, 318] width 8 height 8
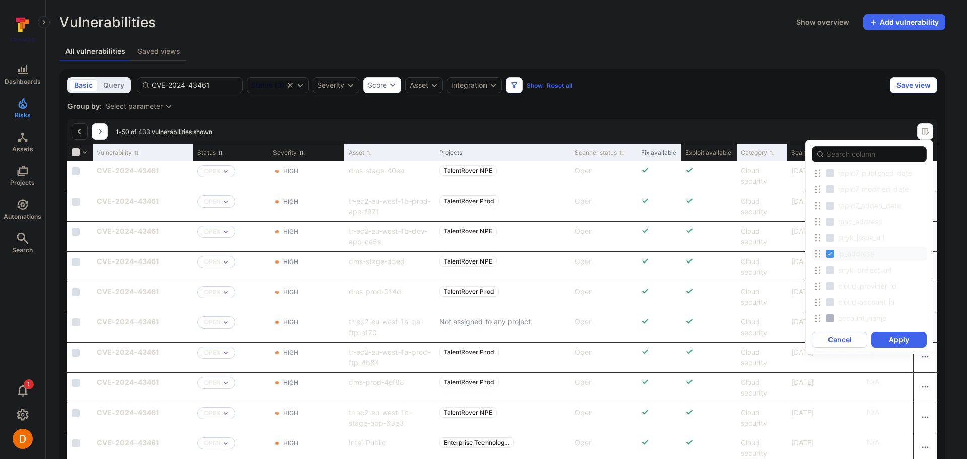
checkbox input "true"
click at [846, 303] on span "cloud_account_id" at bounding box center [866, 302] width 57 height 10
click at [834, 303] on input "cloud_account_id" at bounding box center [830, 302] width 8 height 8
checkbox input "true"
click at [857, 287] on span "cloud_provider_id" at bounding box center [867, 286] width 58 height 10
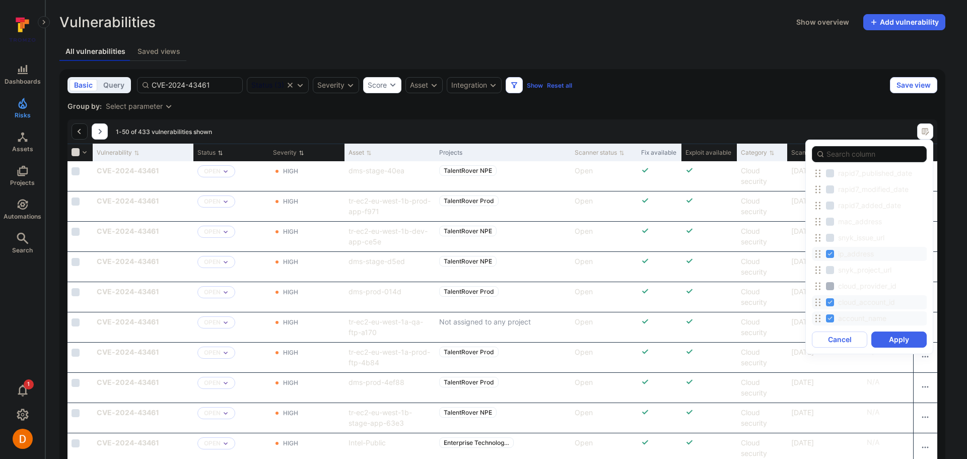
click at [834, 287] on input "cloud_provider_id" at bounding box center [830, 286] width 8 height 8
checkbox input "true"
click at [889, 335] on button "Apply" at bounding box center [899, 340] width 55 height 16
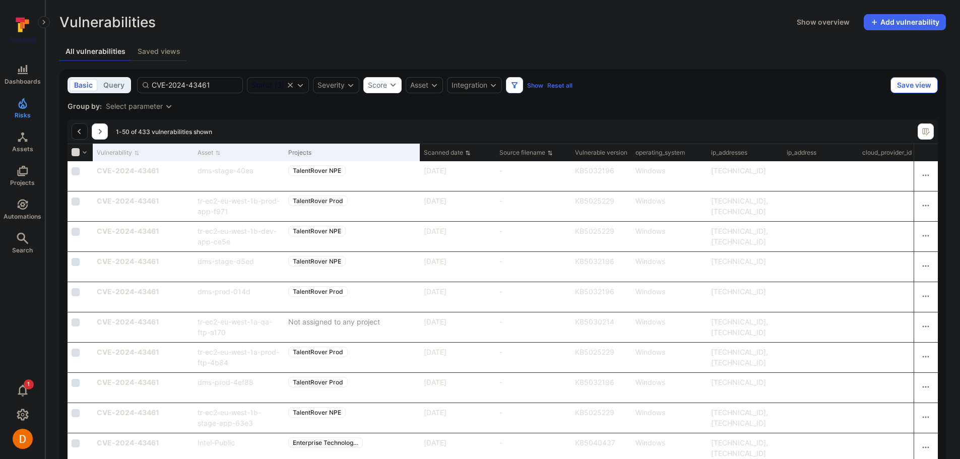
click at [915, 89] on button "Save view" at bounding box center [913, 85] width 47 height 16
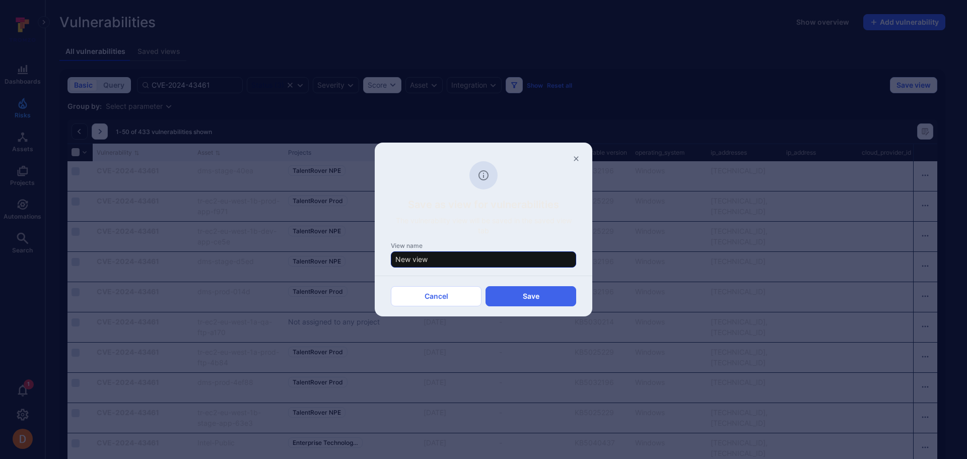
click at [451, 261] on input "New view" at bounding box center [484, 259] width 176 height 10
type input "My View"
click at [518, 299] on button "Save" at bounding box center [531, 296] width 91 height 20
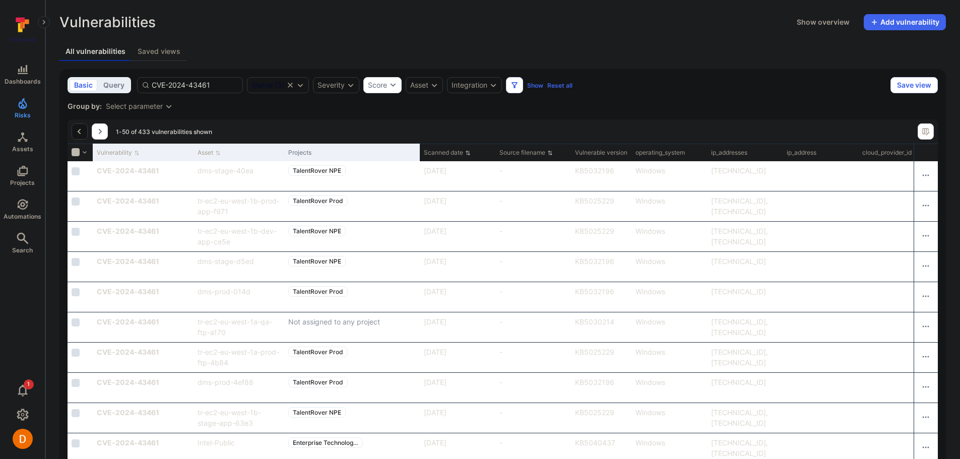
click at [74, 153] on input "Select all rows" at bounding box center [76, 152] width 8 height 8
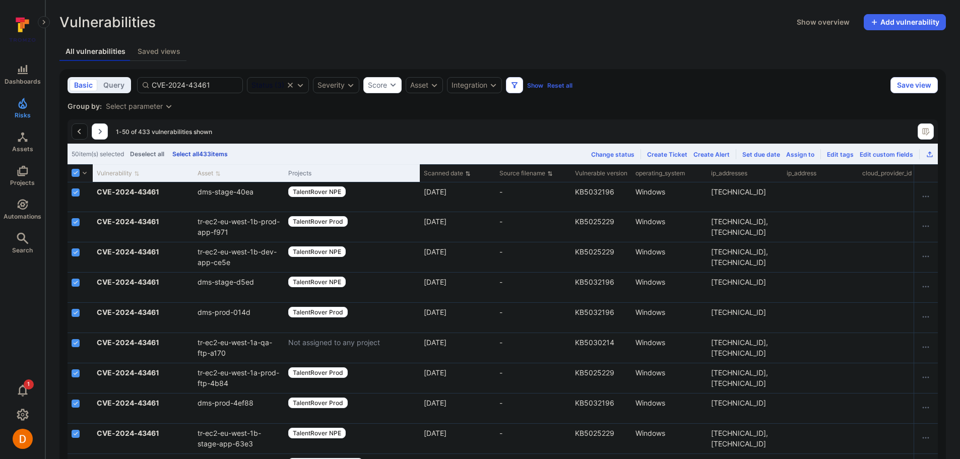
click at [199, 151] on button "Select all 433 items" at bounding box center [199, 154] width 59 height 8
click at [929, 154] on icon "Export as CSV" at bounding box center [930, 154] width 8 height 8
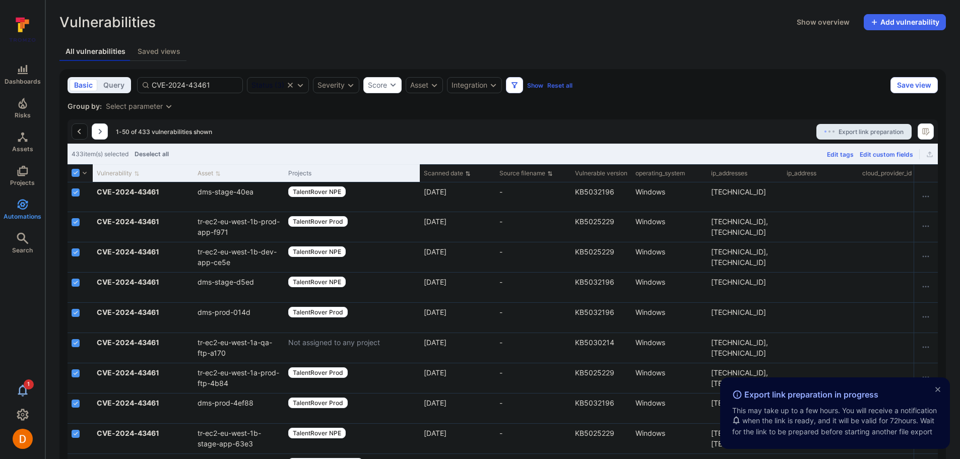
click at [17, 381] on button "1" at bounding box center [22, 390] width 45 height 20
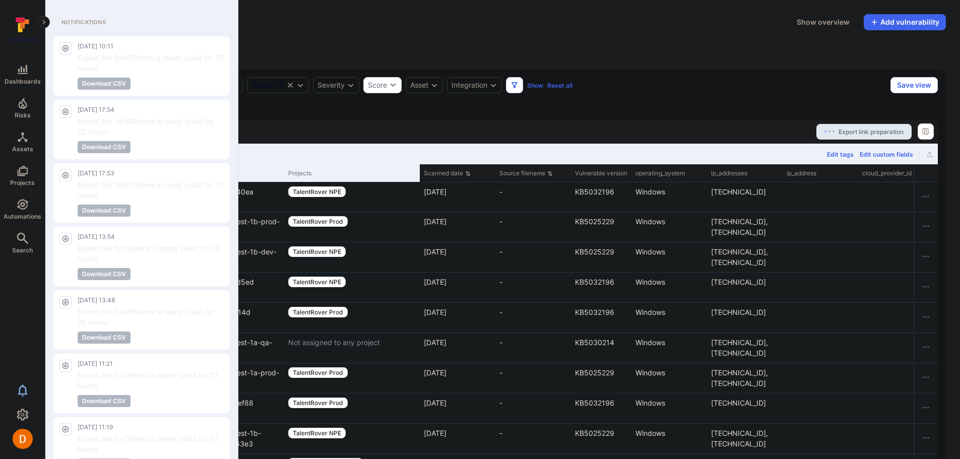
click at [26, 384] on button "0" at bounding box center [22, 390] width 45 height 20
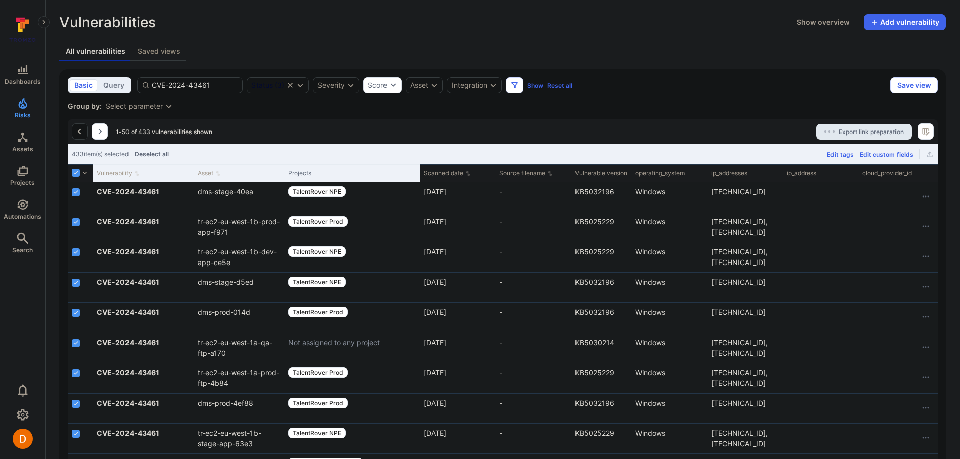
click at [296, 24] on div "Vulnerabilities Show overview Add vulnerability" at bounding box center [502, 22] width 886 height 16
click at [17, 394] on icon "Notifications" at bounding box center [23, 390] width 12 height 12
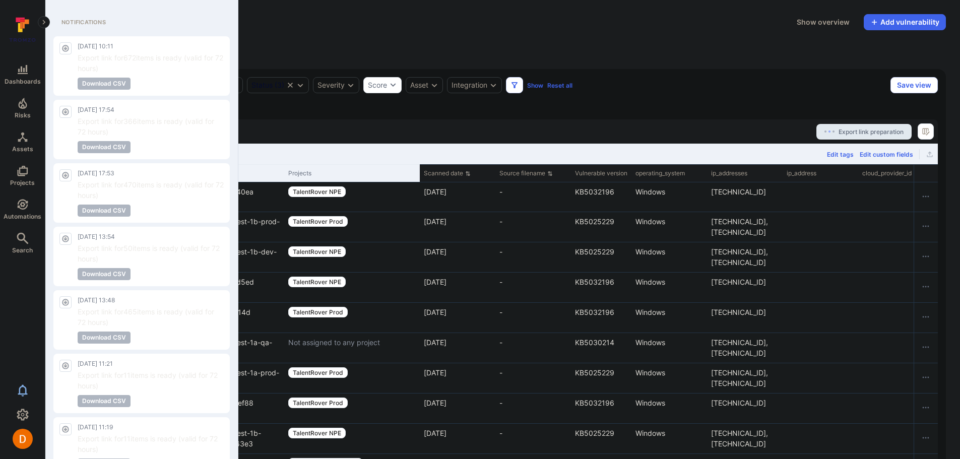
click at [17, 394] on icon "Notifications" at bounding box center [23, 390] width 12 height 12
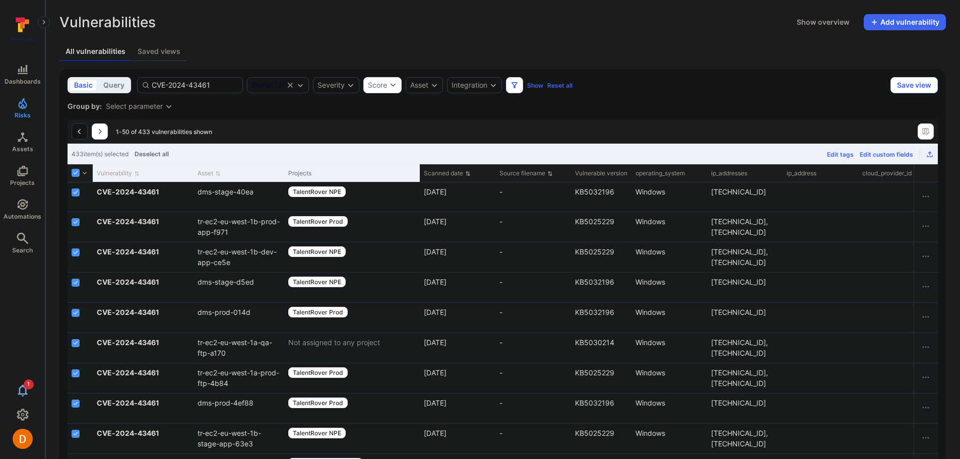
click at [15, 385] on button "1" at bounding box center [22, 390] width 45 height 20
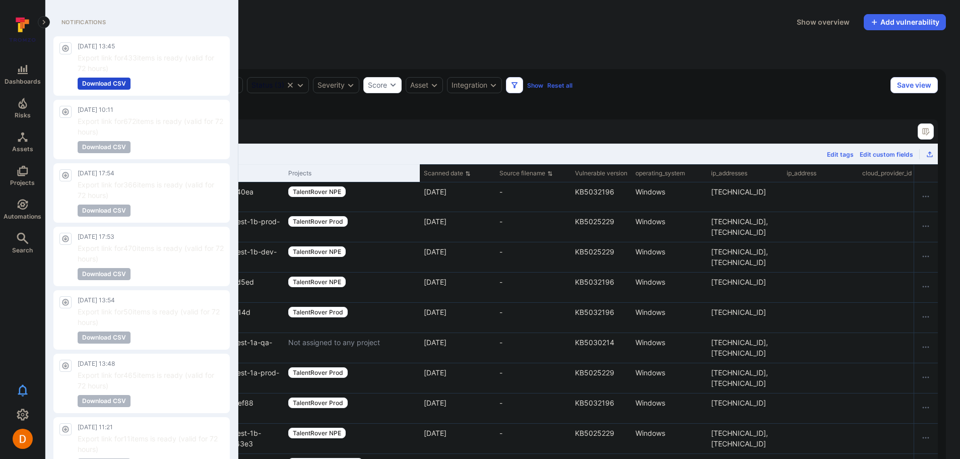
click at [101, 83] on button "Download CSV" at bounding box center [104, 84] width 53 height 12
